Goal: Task Accomplishment & Management: Manage account settings

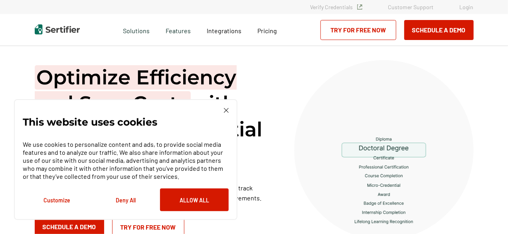
click at [228, 109] on img at bounding box center [226, 110] width 5 height 5
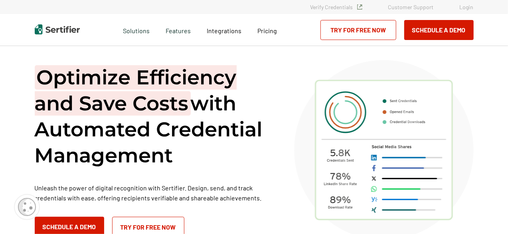
click at [473, 8] on link "Login" at bounding box center [467, 7] width 14 height 7
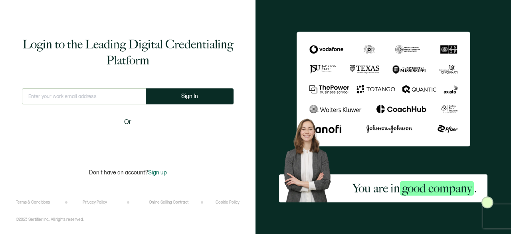
click at [93, 42] on h1 "Login to the Leading Digital Credentialing Platform" at bounding box center [128, 52] width 212 height 32
